Goal: Complete application form

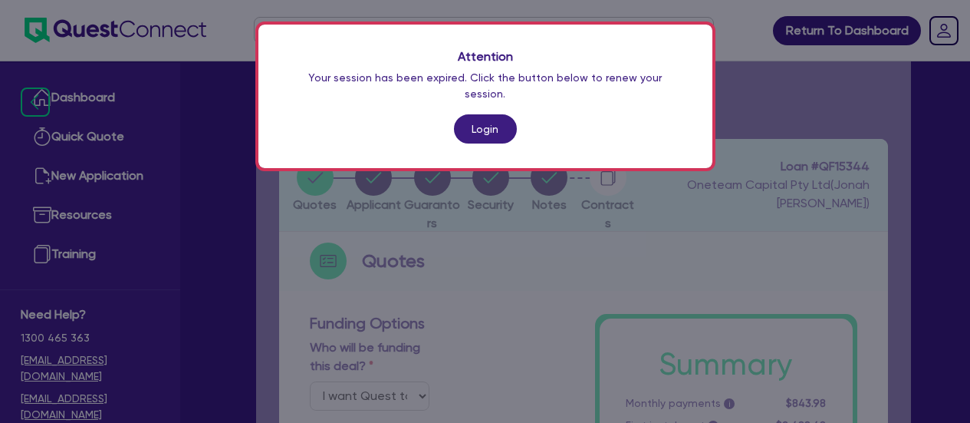
select select "Quest Finance - Own Book"
select select "PRIMARY_ASSETS"
select select "TRAILERS"
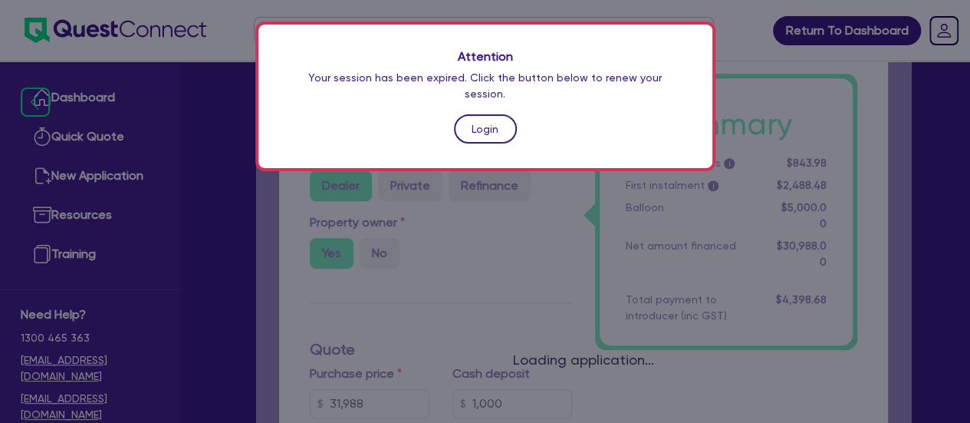
click at [476, 114] on link "Login" at bounding box center [485, 128] width 63 height 29
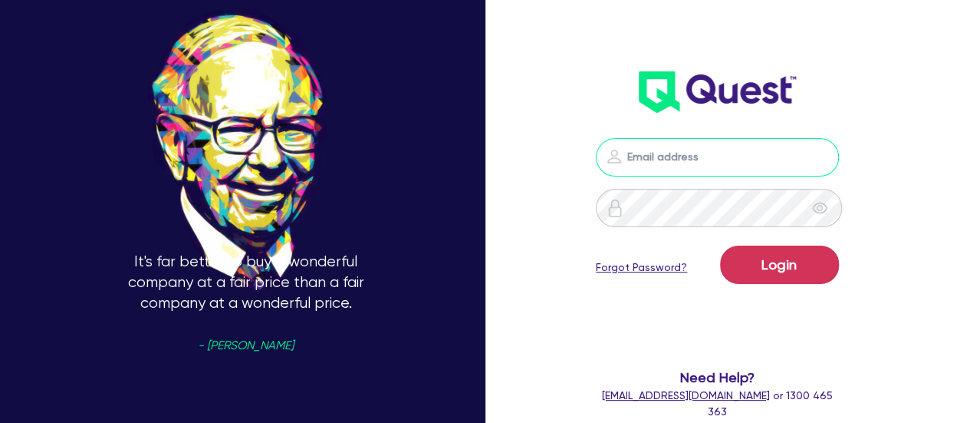
type input "[PERSON_NAME][EMAIL_ADDRESS][PERSON_NAME][DOMAIN_NAME]"
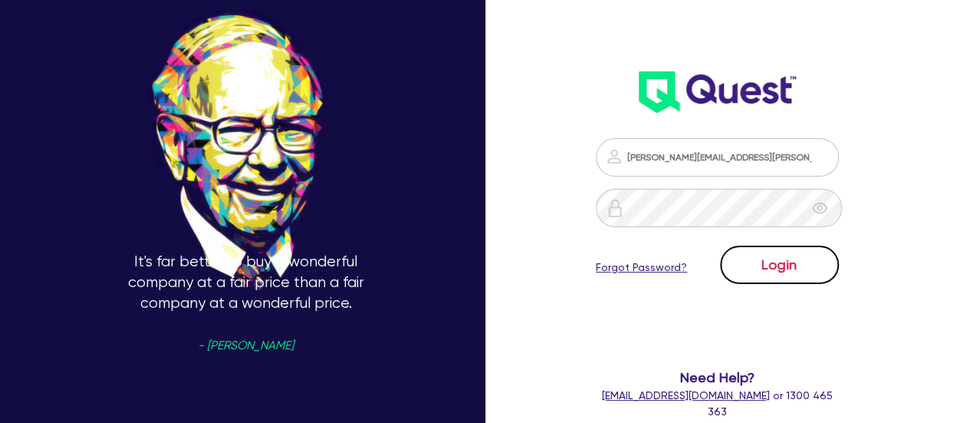
click at [771, 256] on button "Login" at bounding box center [779, 264] width 119 height 38
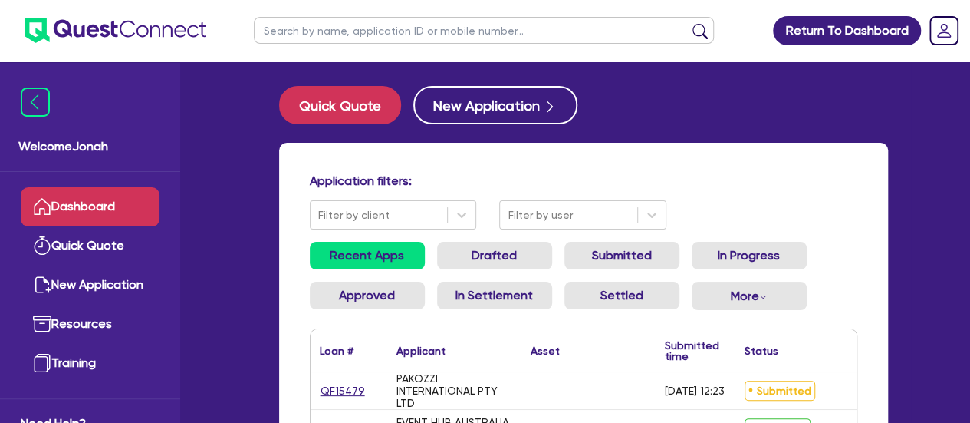
click at [476, 22] on input "text" at bounding box center [484, 30] width 460 height 27
type input "potala"
click at [688, 23] on button "submit" at bounding box center [700, 33] width 25 height 21
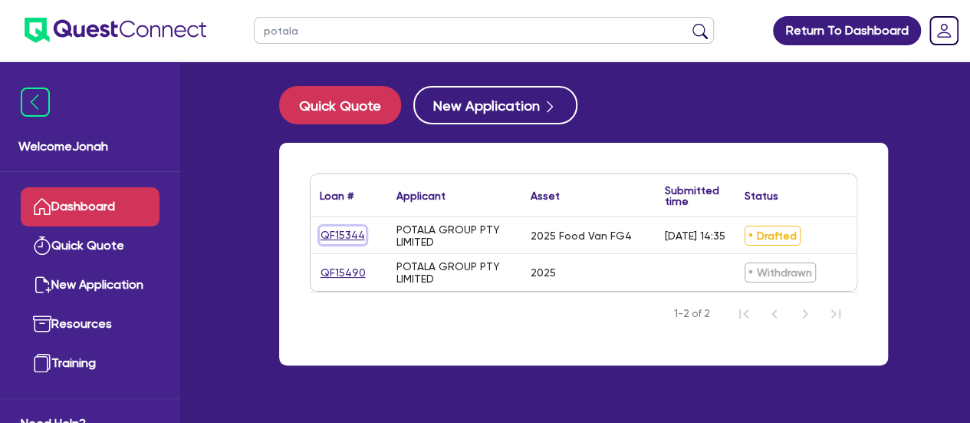
click at [341, 228] on link "QF15344" at bounding box center [343, 235] width 46 height 18
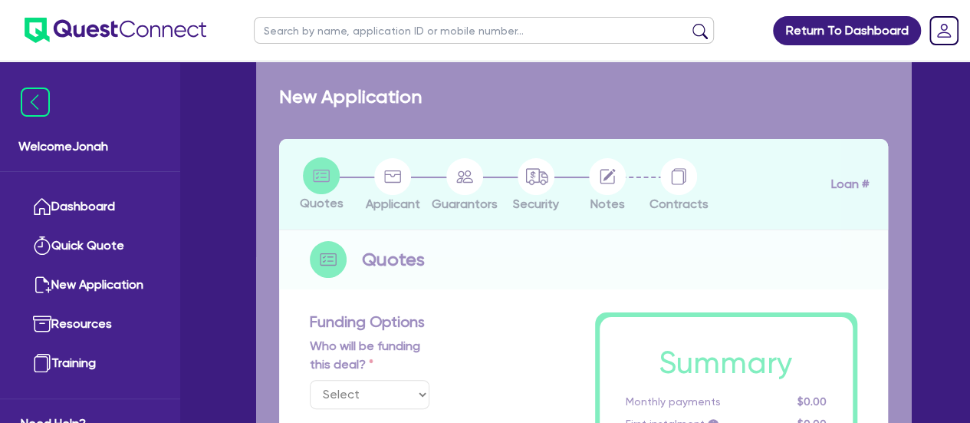
select select "Quest Finance - Own Book"
select select "PRIMARY_ASSETS"
type input "2025"
radio input "true"
type input "31,988"
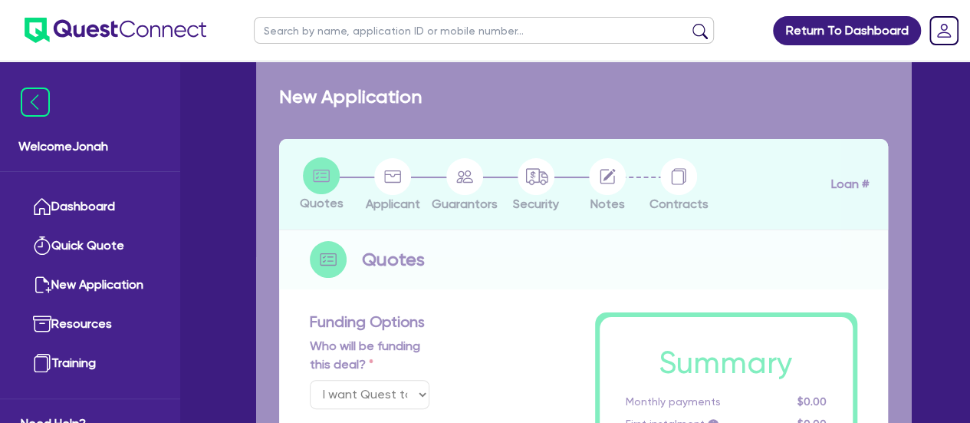
type input "1,000"
type input "15.63"
type input "5,000"
type input "10"
type input "3,098.8"
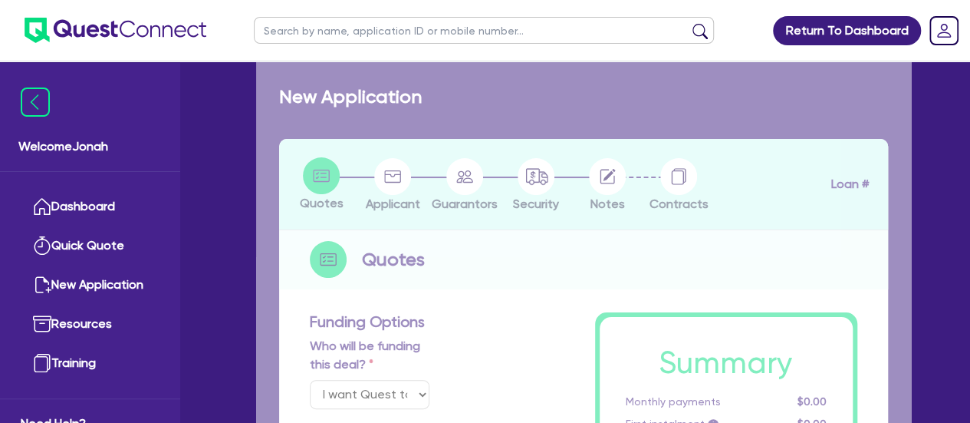
type input "17.95"
type input "900"
radio input "false"
select select "TRAILERS"
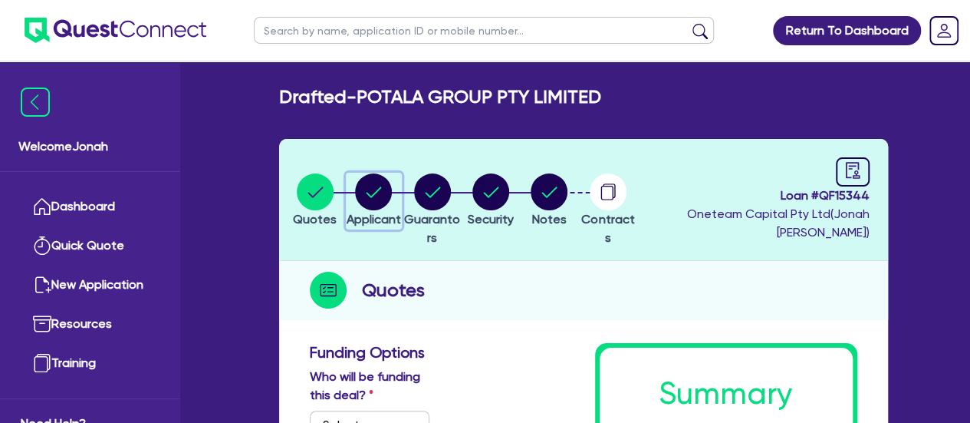
click at [392, 198] on circle "button" at bounding box center [373, 191] width 37 height 37
select select "COMPANY"
select select "RETAIL_WHOLESALE_TRADE"
select select "MOTOR_VEHICLES"
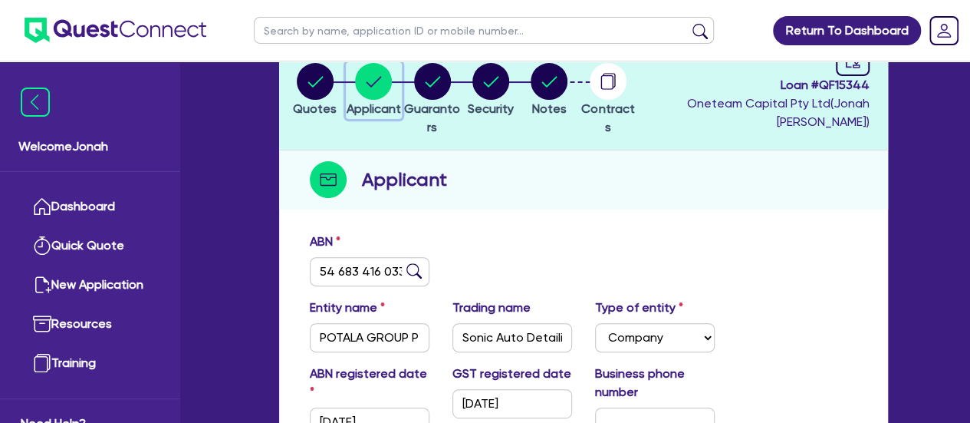
scroll to position [137, 0]
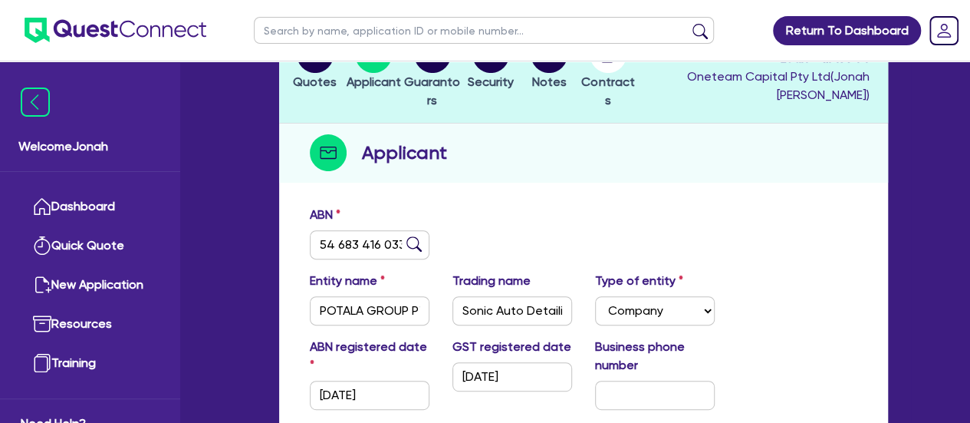
drag, startPoint x: 764, startPoint y: 245, endPoint x: 813, endPoint y: 173, distance: 86.6
click at [813, 173] on div "Applicant" at bounding box center [583, 152] width 609 height 59
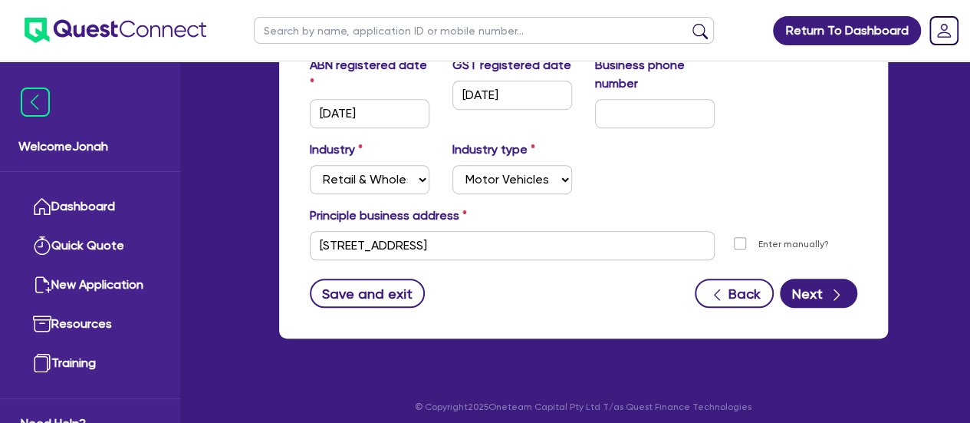
scroll to position [0, 0]
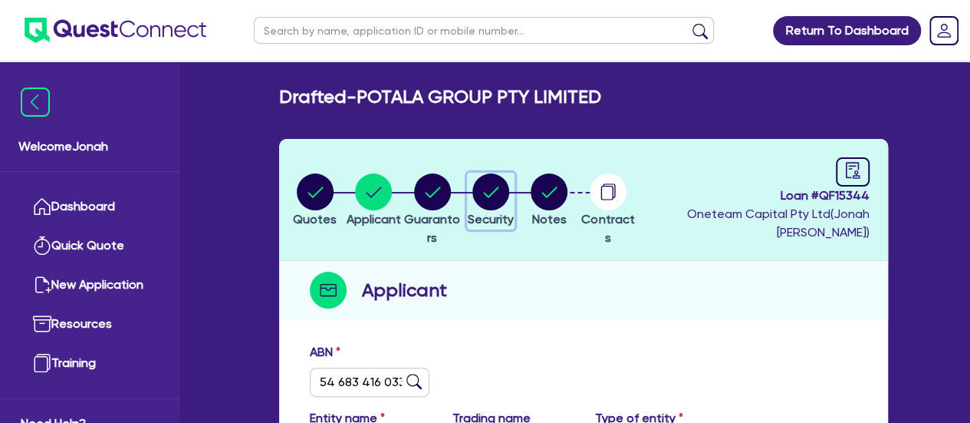
click at [502, 199] on circle "button" at bounding box center [490, 191] width 37 height 37
select select "PRIMARY_ASSETS"
select select "TRAILERS"
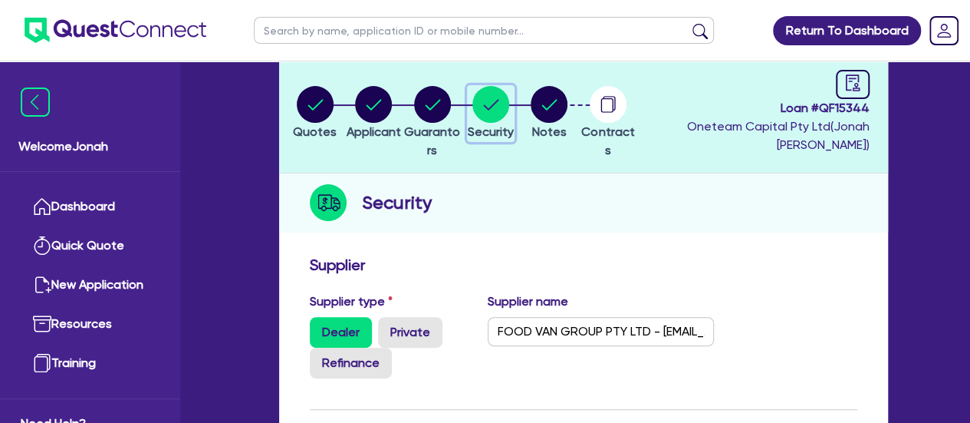
scroll to position [40, 0]
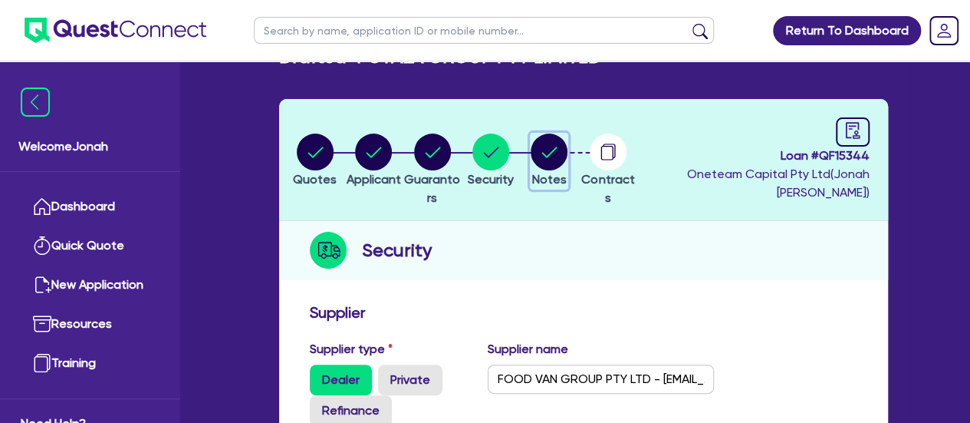
click at [568, 166] on circle "button" at bounding box center [549, 151] width 37 height 37
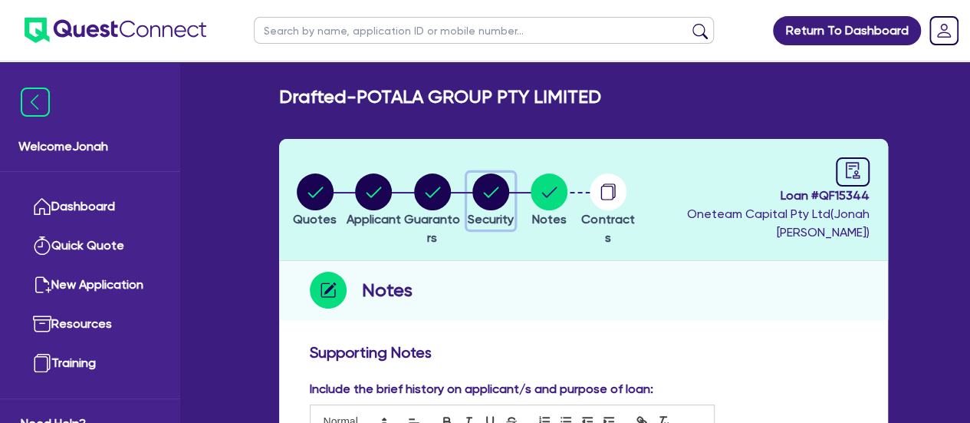
click at [509, 199] on circle "button" at bounding box center [490, 191] width 37 height 37
select select "PRIMARY_ASSETS"
select select "TRAILERS"
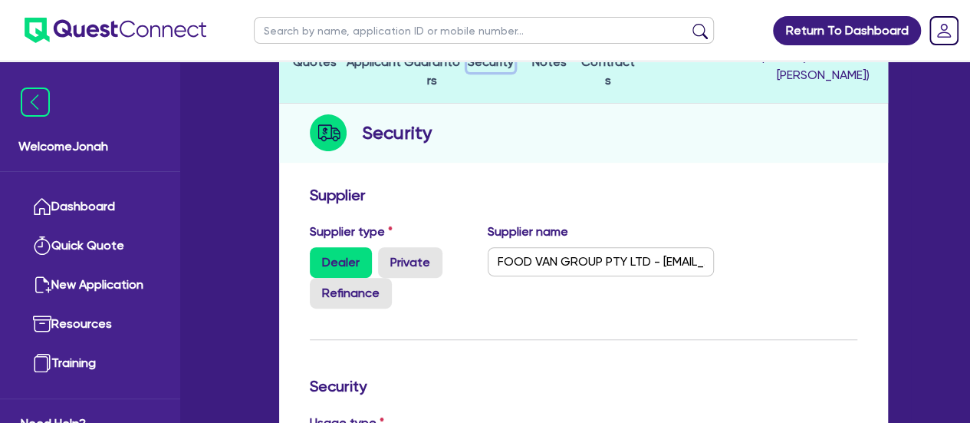
scroll to position [159, 0]
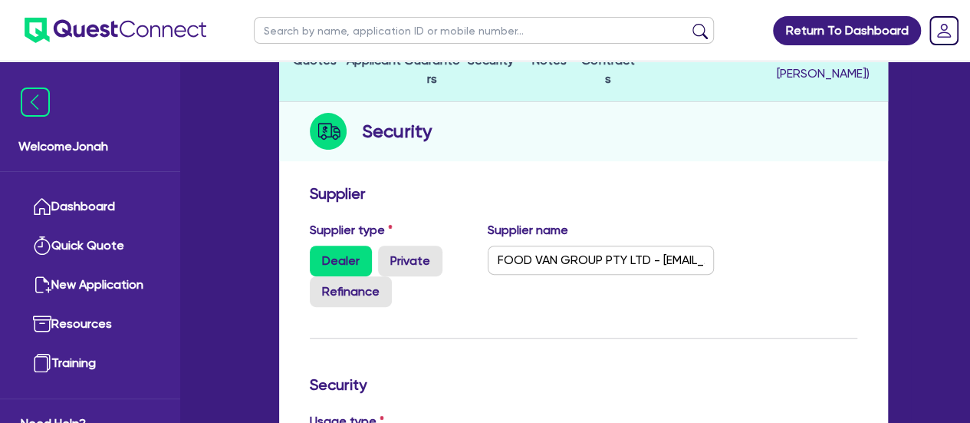
click at [410, 137] on h2 "Security" at bounding box center [397, 131] width 70 height 28
click at [468, 131] on div "Security" at bounding box center [583, 131] width 609 height 59
